Goal: Find specific page/section: Find specific page/section

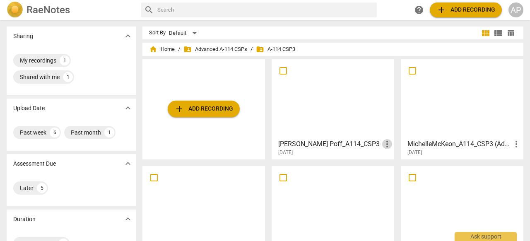
click at [383, 140] on span "more_vert" at bounding box center [387, 144] width 10 height 10
click at [367, 133] on div at bounding box center [265, 120] width 530 height 241
click at [367, 135] on div "Adam Poff_A114_CSP3 more_vert 2025-08-13" at bounding box center [334, 145] width 118 height 21
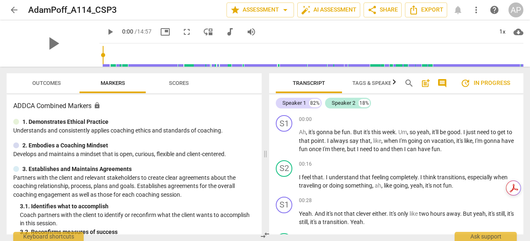
click at [13, 9] on span "arrow_back" at bounding box center [14, 10] width 10 height 10
